Goal: Task Accomplishment & Management: Manage account settings

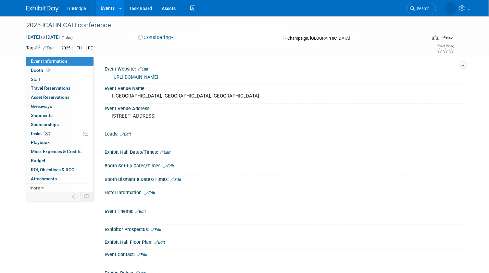
click at [144, 77] on link "[URL][DOMAIN_NAME]" at bounding box center [136, 76] width 46 height 5
click at [43, 161] on span "Budget" at bounding box center [38, 160] width 15 height 5
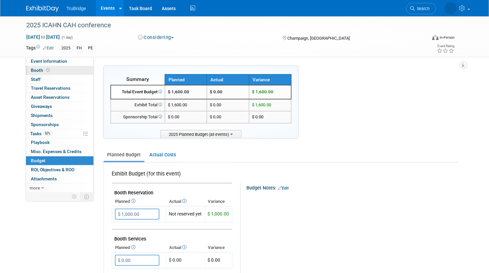
click at [62, 67] on link "Booth" at bounding box center [59, 70] width 67 height 9
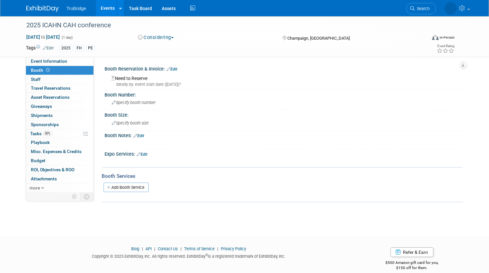
drag, startPoint x: 420, startPoint y: 7, endPoint x: 411, endPoint y: 25, distance: 19.9
click at [404, 6] on span "Search" at bounding box center [396, 8] width 15 height 5
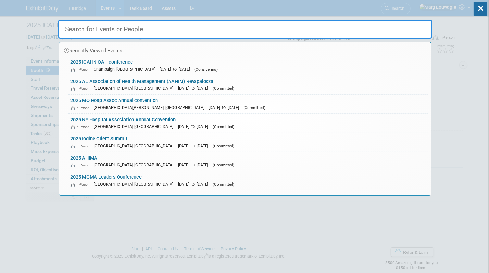
click at [406, 32] on input "text" at bounding box center [244, 29] width 373 height 19
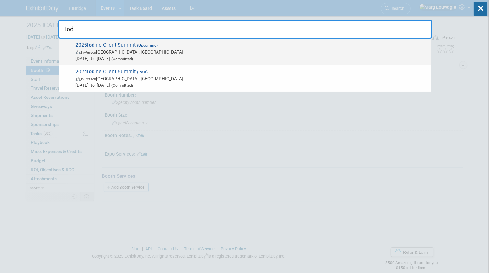
type input "Iod"
click at [160, 49] on span "In-Person Nashville, TN" at bounding box center [252, 52] width 352 height 6
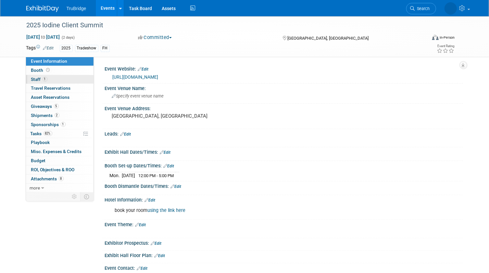
click at [48, 79] on link "1 Staff 1" at bounding box center [59, 79] width 67 height 9
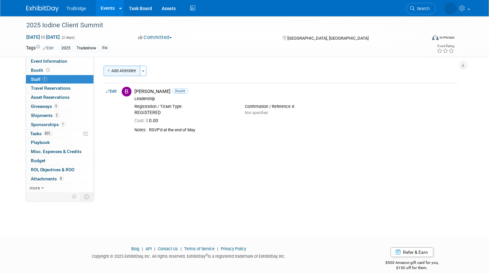
drag, startPoint x: 113, startPoint y: 70, endPoint x: 119, endPoint y: 70, distance: 6.2
click at [113, 70] on button "Add Attendee" at bounding box center [122, 71] width 37 height 10
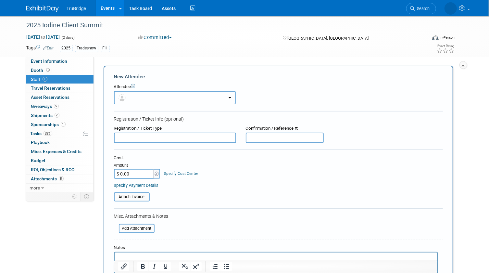
click at [139, 96] on button "button" at bounding box center [175, 97] width 122 height 13
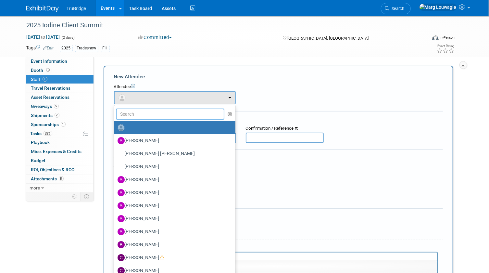
click at [145, 114] on input "text" at bounding box center [170, 113] width 109 height 11
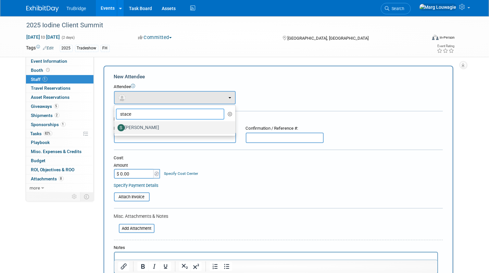
type input "stace"
click at [145, 127] on label "[PERSON_NAME]" at bounding box center [172, 127] width 111 height 10
click at [115, 127] on input "[PERSON_NAME]" at bounding box center [113, 127] width 4 height 4
select select "9cd1fd1b-8568-418b-9cc1-8d3339b537cb"
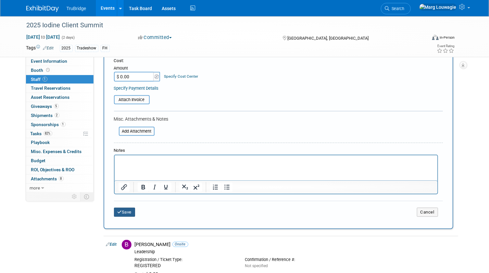
click at [132, 208] on button "Save" at bounding box center [124, 211] width 21 height 9
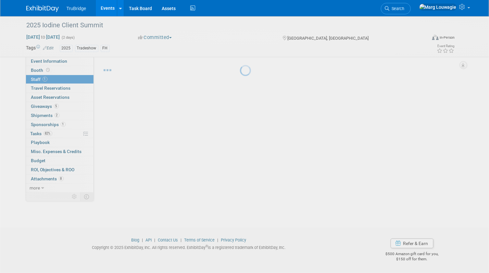
scroll to position [8, 0]
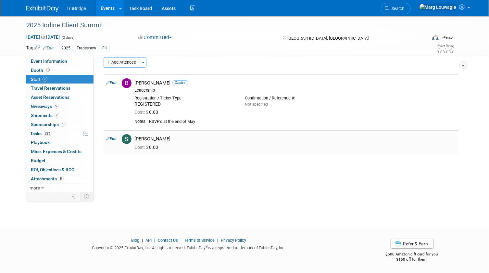
click at [115, 138] on link "Edit" at bounding box center [111, 138] width 11 height 5
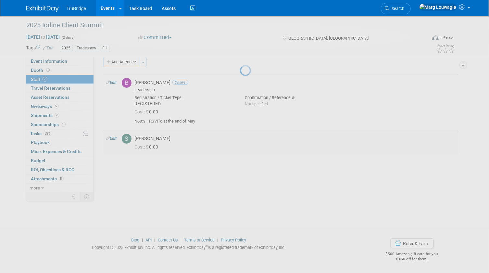
select select "9cd1fd1b-8568-418b-9cc1-8d3339b537cb"
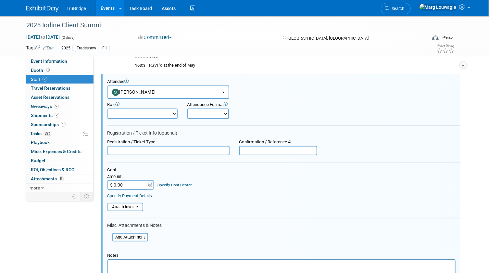
scroll to position [0, 0]
click at [156, 112] on select "Demonstrator Host Leadership Marketing Planner Presenter Sales Representative" at bounding box center [142, 113] width 70 height 10
select select "200"
click at [107, 108] on select "Demonstrator Host Leadership Marketing Planner Presenter Sales Representative" at bounding box center [142, 113] width 70 height 10
click at [197, 113] on select "Onsite Remote" at bounding box center [208, 113] width 42 height 10
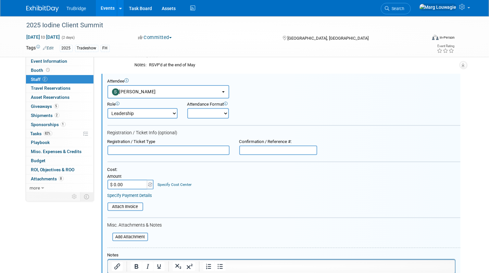
select select "1"
click at [187, 108] on select "Onsite Remote" at bounding box center [208, 113] width 42 height 10
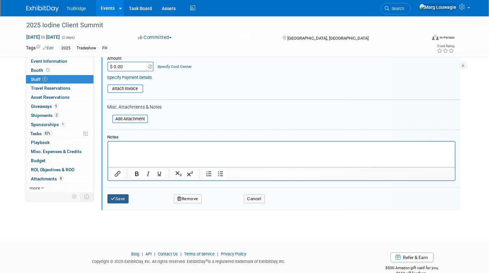
click at [120, 195] on button "Save" at bounding box center [117, 198] width 21 height 9
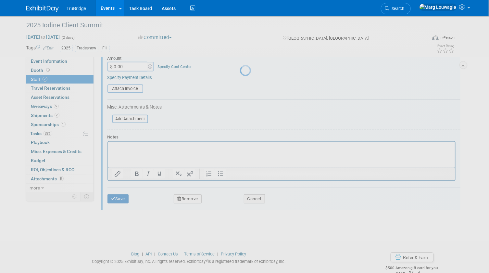
scroll to position [8, 0]
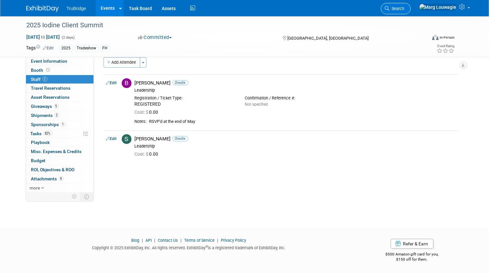
click at [404, 9] on span "Search" at bounding box center [396, 8] width 15 height 5
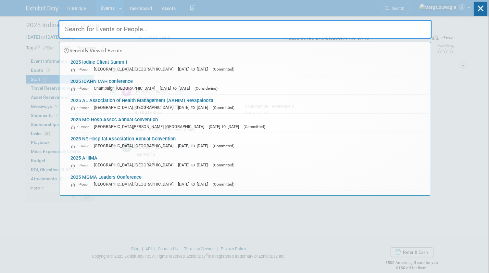
click at [409, 32] on input "text" at bounding box center [244, 29] width 373 height 19
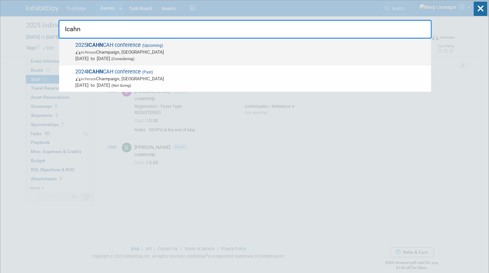
type input "Icahn"
click at [143, 51] on span "In-Person Champaign, IL" at bounding box center [252, 52] width 352 height 6
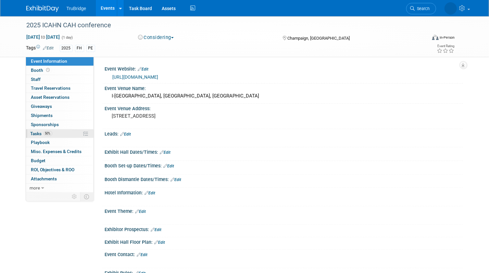
drag, startPoint x: 40, startPoint y: 132, endPoint x: 172, endPoint y: 127, distance: 131.9
click at [40, 131] on span "Tasks 50%" at bounding box center [42, 133] width 22 height 5
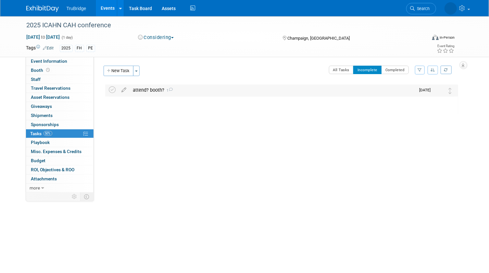
click at [137, 91] on div "attend? booth? 1" at bounding box center [273, 89] width 286 height 11
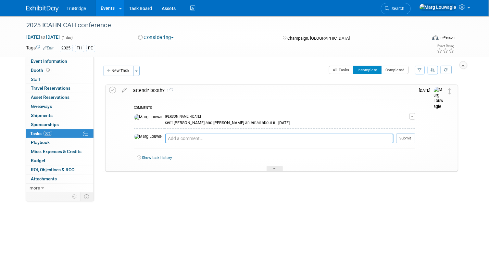
click at [169, 139] on textarea at bounding box center [279, 138] width 228 height 10
type textarea "[PERSON_NAME] is leaning toward attending for sure and possible a booth. Waitin…"
click at [411, 138] on button "Submit" at bounding box center [405, 138] width 19 height 10
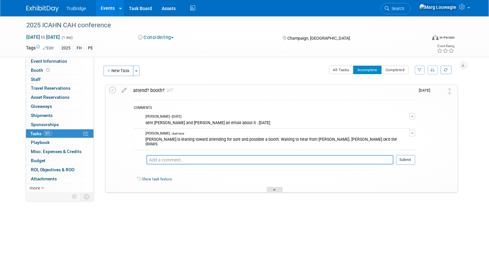
click at [281, 187] on div at bounding box center [274, 190] width 16 height 6
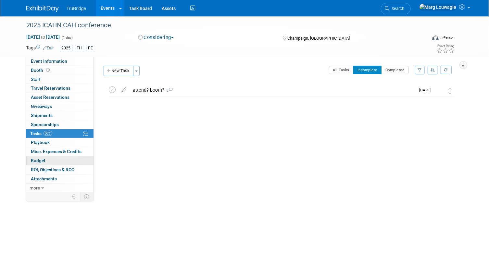
click at [50, 160] on link "Budget" at bounding box center [59, 160] width 67 height 9
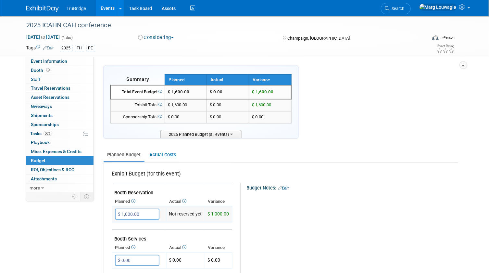
click at [146, 213] on input "$ 1,000.00" at bounding box center [137, 213] width 44 height 11
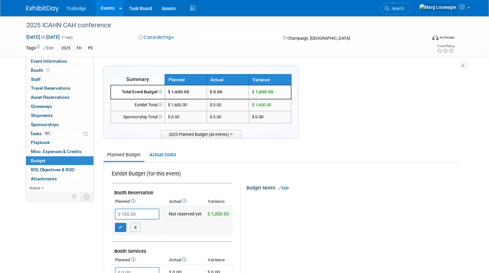
type input "$ 1,650.00"
click at [117, 224] on button "button" at bounding box center [121, 227] width 12 height 9
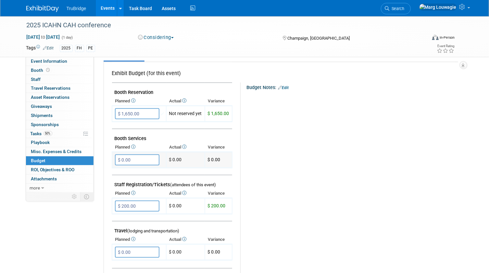
scroll to position [118, 0]
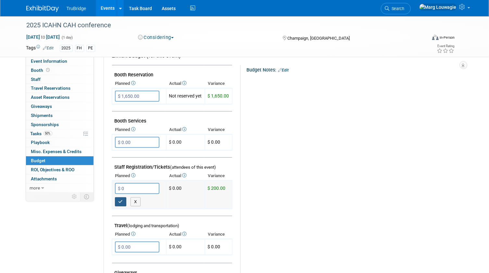
type input "$ 0.00"
click at [120, 200] on icon "button" at bounding box center [120, 201] width 5 height 4
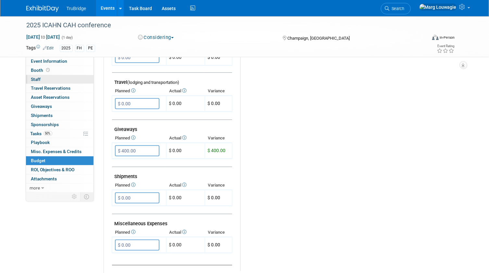
scroll to position [205, 0]
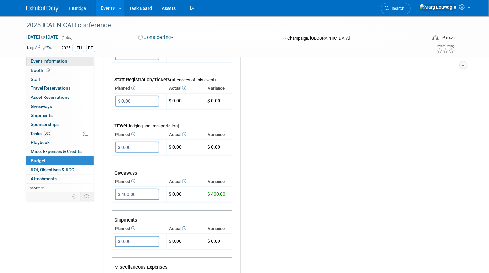
click at [64, 62] on span "Event Information" at bounding box center [49, 60] width 36 height 5
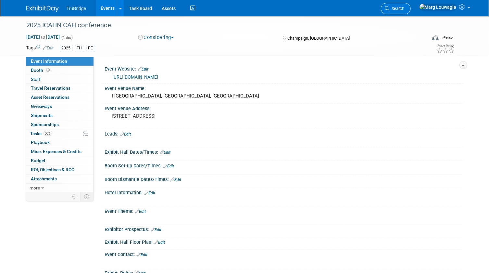
drag, startPoint x: 418, startPoint y: 10, endPoint x: 410, endPoint y: 19, distance: 12.9
click at [404, 10] on span "Search" at bounding box center [396, 8] width 15 height 5
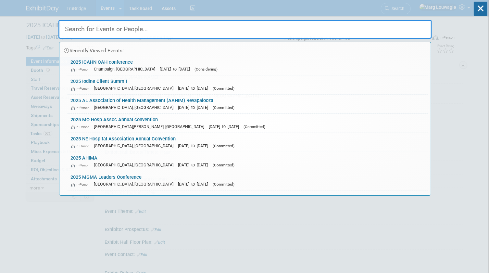
click at [402, 27] on input "text" at bounding box center [244, 29] width 373 height 19
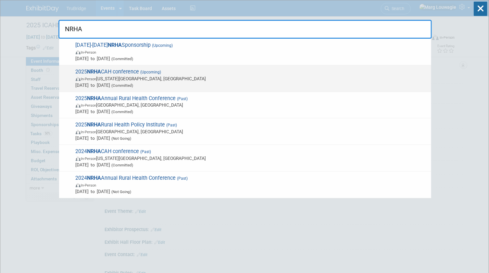
type input "NRHA"
click at [120, 78] on span "In-Person Kansas City, MO" at bounding box center [252, 78] width 352 height 6
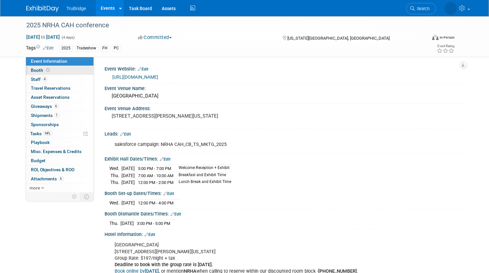
click at [62, 68] on link "Booth" at bounding box center [59, 70] width 67 height 9
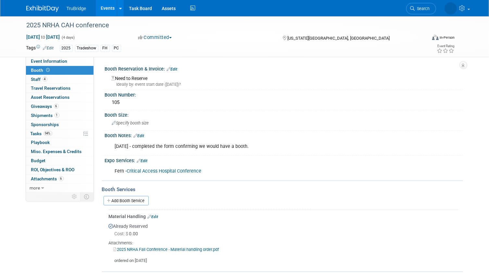
click at [175, 67] on link "Edit" at bounding box center [172, 69] width 11 height 5
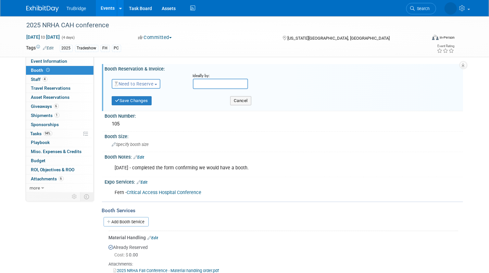
click at [152, 84] on span "Need to Reserve" at bounding box center [134, 83] width 39 height 5
click at [147, 103] on link "Reserved" at bounding box center [146, 103] width 69 height 9
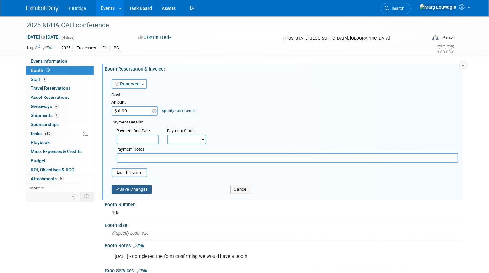
drag, startPoint x: 131, startPoint y: 189, endPoint x: 181, endPoint y: 163, distance: 56.0
click at [131, 187] on button "Save Changes" at bounding box center [132, 189] width 40 height 9
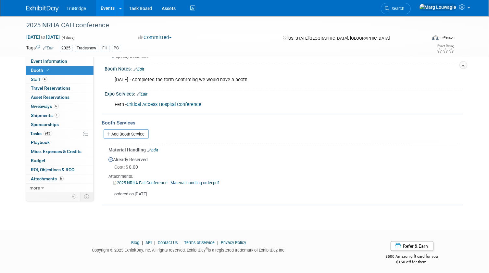
scroll to position [71, 0]
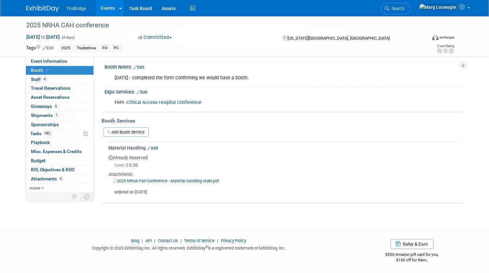
click at [156, 146] on link "Edit" at bounding box center [153, 148] width 11 height 5
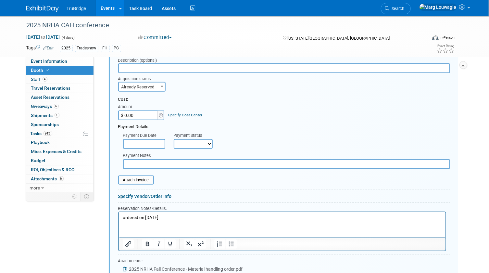
scroll to position [196, 0]
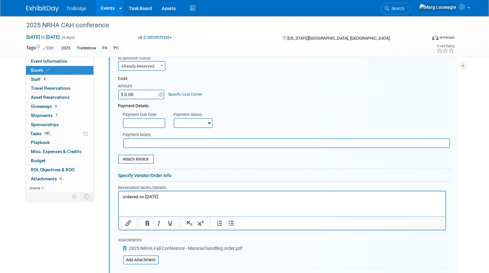
click at [141, 94] on input "$ 0.00" at bounding box center [138, 95] width 41 height 10
type input "$ 50.96"
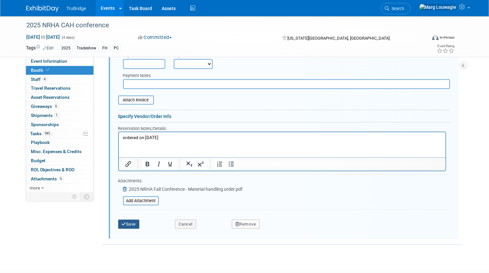
click at [122, 225] on button "Save" at bounding box center [128, 223] width 21 height 9
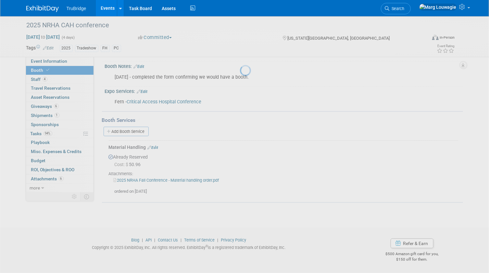
scroll to position [71, 0]
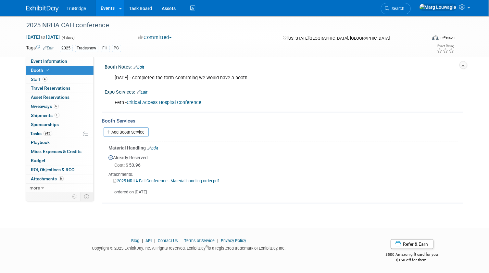
click at [153, 146] on link "Edit" at bounding box center [153, 148] width 11 height 5
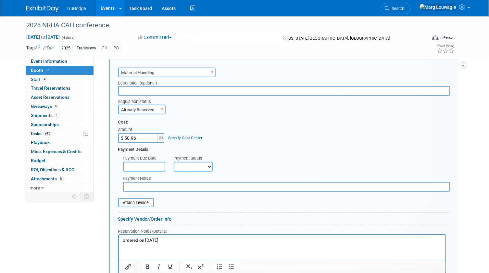
scroll to position [166, 0]
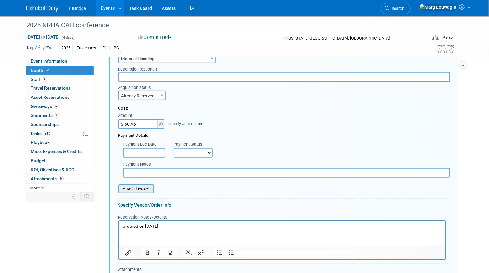
click at [148, 187] on input "file" at bounding box center [114, 189] width 77 height 8
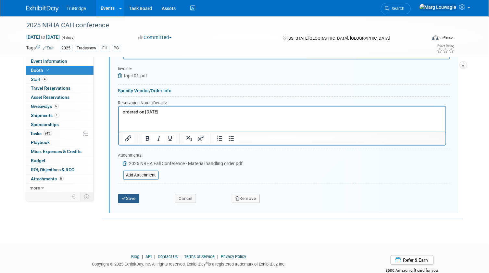
click at [135, 195] on button "Save" at bounding box center [128, 198] width 21 height 9
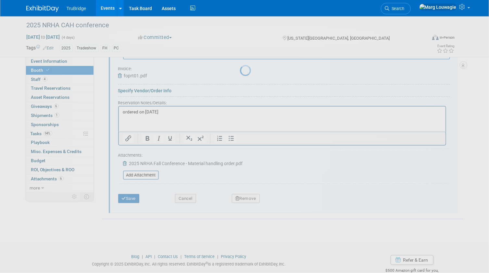
scroll to position [71, 0]
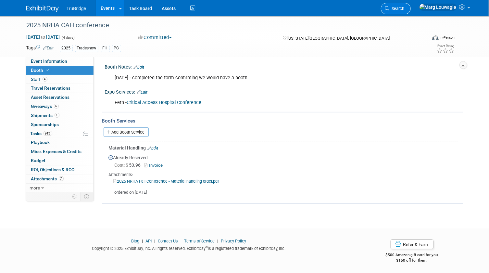
click at [404, 10] on span "Search" at bounding box center [396, 8] width 15 height 5
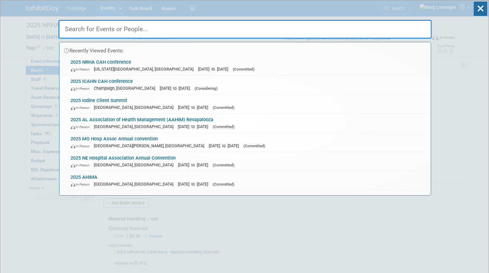
click at [406, 30] on input "text" at bounding box center [244, 29] width 373 height 19
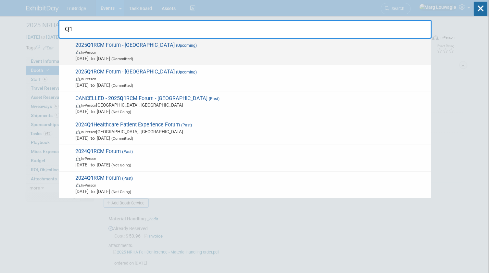
type input "Q1"
click at [158, 48] on span "2025 Q1 RCM Forum - Houston (Upcoming) In-Person Oct 10, 2025 to Oct 10, 2025 (…" at bounding box center [251, 52] width 354 height 20
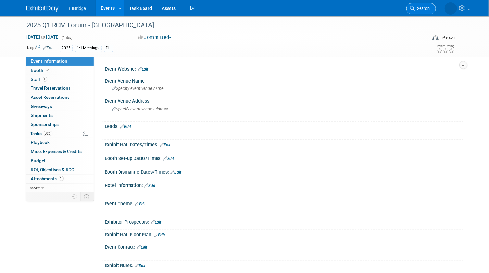
click at [421, 8] on span "Search" at bounding box center [422, 8] width 15 height 5
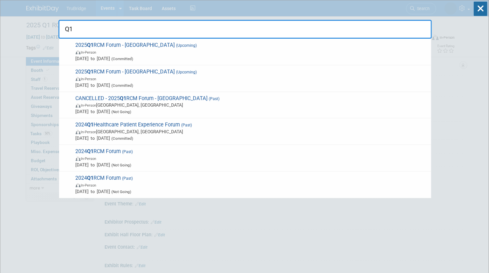
drag, startPoint x: 91, startPoint y: 27, endPoint x: 66, endPoint y: 30, distance: 25.8
click at [66, 30] on input "Q1" at bounding box center [244, 29] width 373 height 19
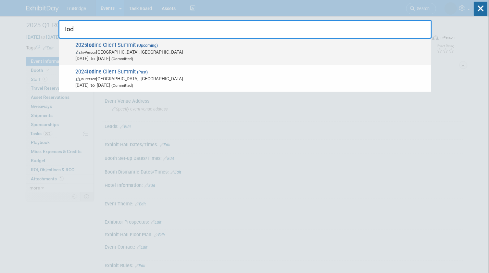
type input "Iod"
click at [100, 48] on span "2025 Iod ine Client Summit (Upcoming) In-Person [GEOGRAPHIC_DATA], [GEOGRAPHIC_…" at bounding box center [251, 52] width 354 height 20
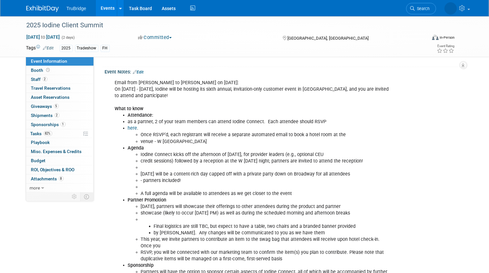
scroll to position [295, 0]
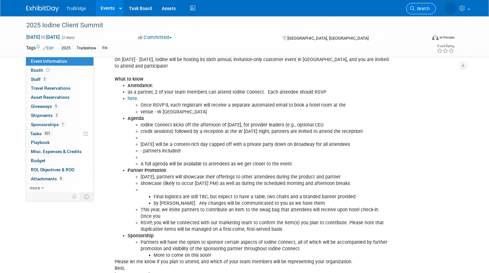
click at [419, 9] on span "Search" at bounding box center [422, 8] width 15 height 5
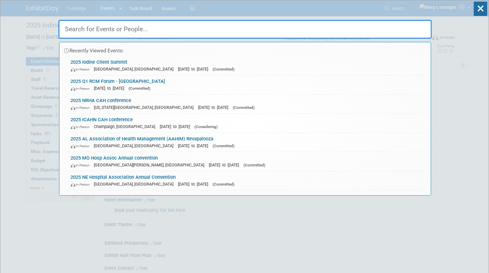
click at [386, 28] on input "text" at bounding box center [244, 29] width 373 height 19
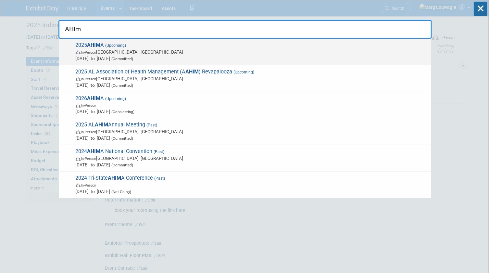
type input "AHIm"
click at [148, 60] on span "Oct 12, 2025 to Oct 14, 2025 (Committed)" at bounding box center [252, 58] width 352 height 6
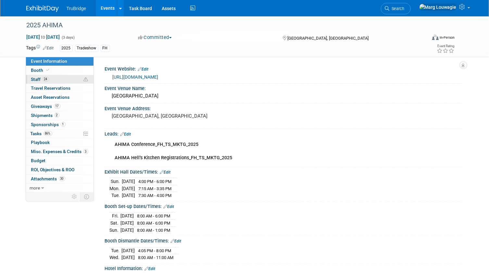
click at [49, 78] on link "24 Staff 24" at bounding box center [59, 79] width 67 height 9
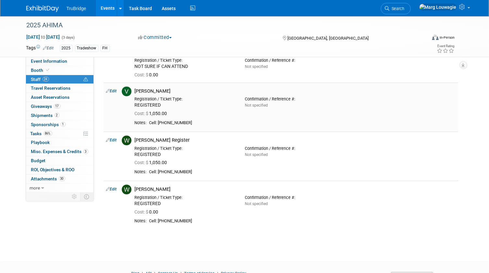
scroll to position [1062, 0]
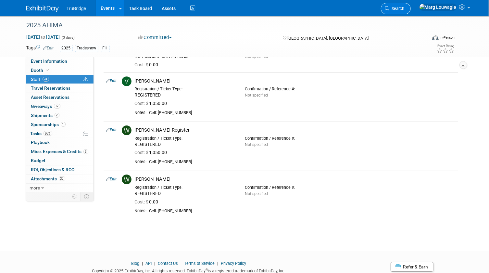
click at [404, 8] on span "Search" at bounding box center [396, 8] width 15 height 5
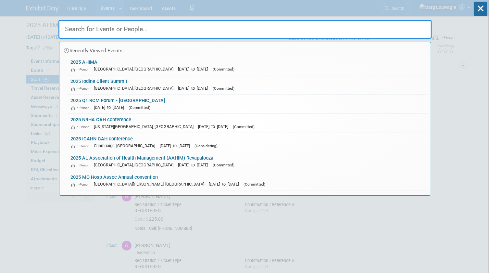
click at [405, 27] on input "text" at bounding box center [244, 29] width 373 height 19
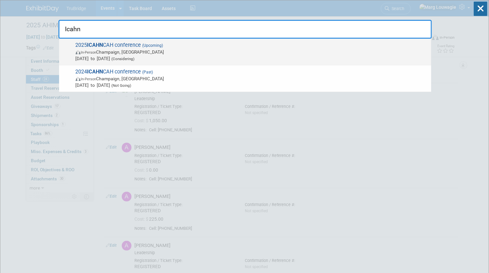
type input "Icahn"
click at [173, 55] on span "Nov 4, 2025 to Nov 4, 2025 (Considering)" at bounding box center [252, 58] width 352 height 6
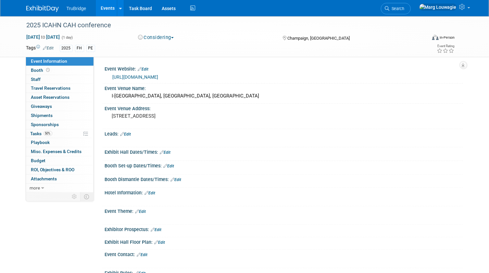
click at [141, 76] on link "https://icahn.org/" at bounding box center [136, 76] width 46 height 5
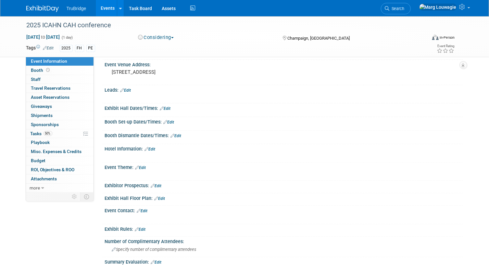
scroll to position [88, 0]
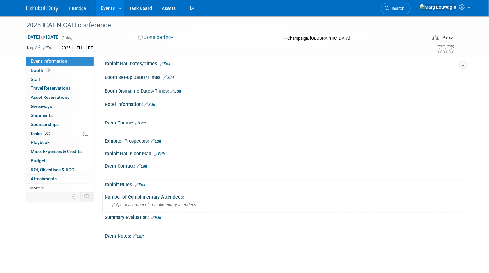
click at [140, 205] on span "Specify number of complimentary attendees" at bounding box center [154, 204] width 84 height 5
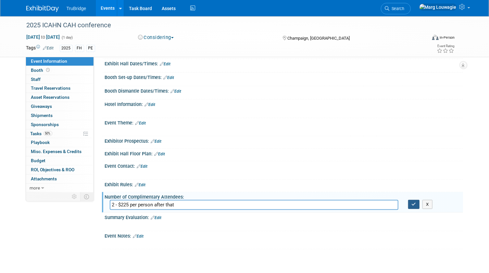
type input "2 - $225 per person after that"
click at [413, 204] on icon "button" at bounding box center [413, 204] width 5 height 4
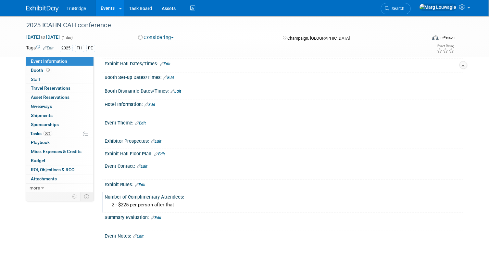
click at [404, 10] on span "Search" at bounding box center [396, 8] width 15 height 5
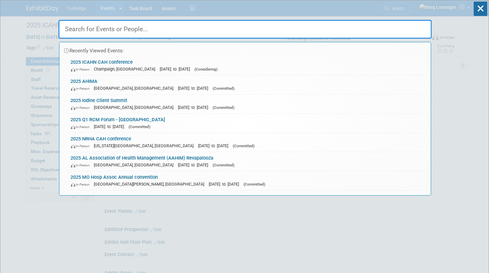
click at [352, 30] on input "text" at bounding box center [244, 29] width 373 height 19
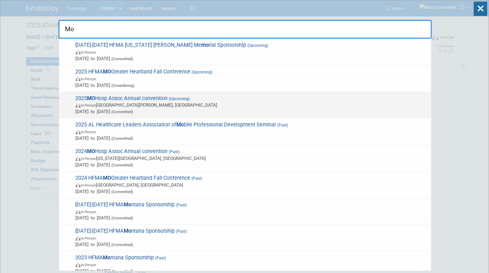
type input "Mo"
click at [153, 99] on span "2025 MO Hosp Assoc Annual convention (Upcoming) In-Person Saint Charles, MO Nov…" at bounding box center [251, 105] width 354 height 20
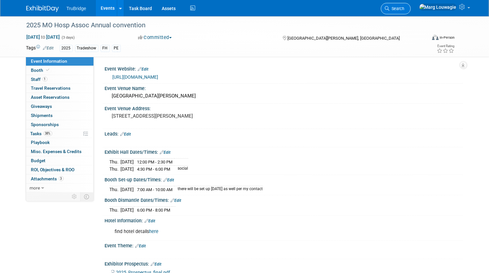
click at [410, 6] on link "Search" at bounding box center [396, 8] width 30 height 11
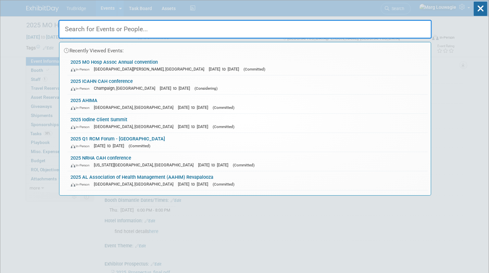
click at [412, 26] on input "text" at bounding box center [244, 29] width 373 height 19
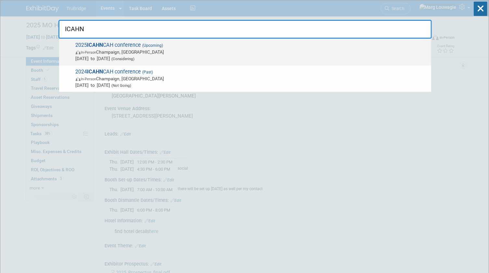
type input "ICAHN"
click at [147, 53] on span "In-Person Champaign, [GEOGRAPHIC_DATA]" at bounding box center [252, 52] width 352 height 6
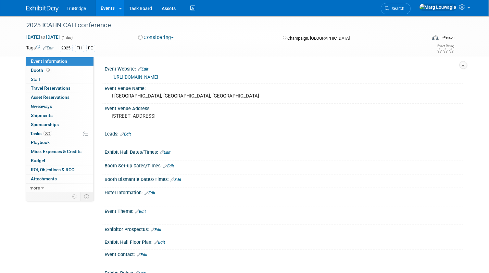
click at [51, 47] on link "Edit" at bounding box center [48, 48] width 11 height 5
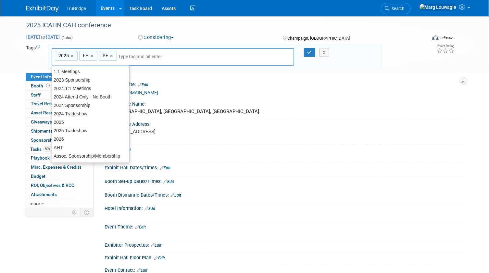
click at [45, 35] on span "[DATE] to [DATE]" at bounding box center [43, 37] width 34 height 6
type input "[DATE]"
select select "10"
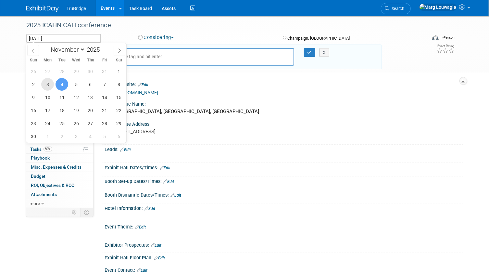
click at [46, 81] on span "3" at bounding box center [47, 84] width 13 height 13
type input "[DATE]"
click at [64, 85] on span "4" at bounding box center [61, 84] width 13 height 13
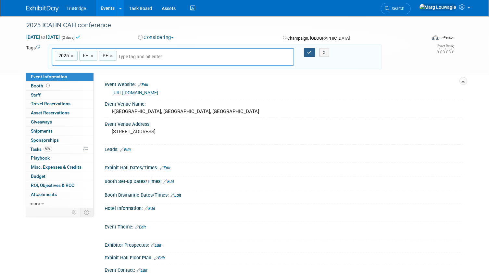
click at [311, 53] on icon "button" at bounding box center [309, 52] width 5 height 4
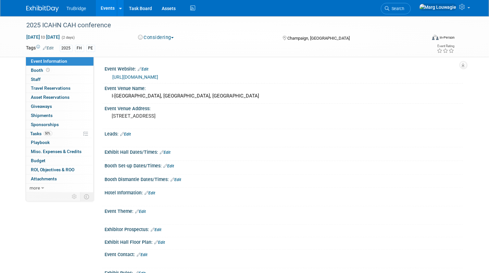
click at [137, 75] on link "[URL][DOMAIN_NAME]" at bounding box center [136, 76] width 46 height 5
